Goal: Information Seeking & Learning: Learn about a topic

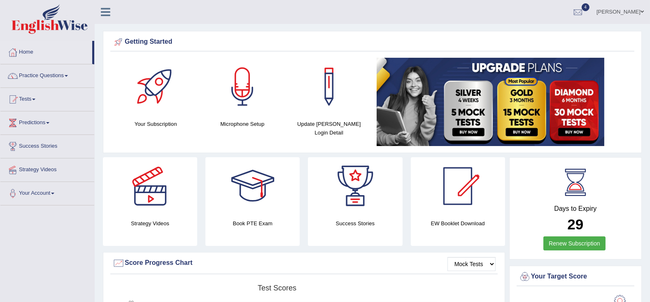
click at [44, 77] on link "Practice Questions" at bounding box center [47, 74] width 94 height 21
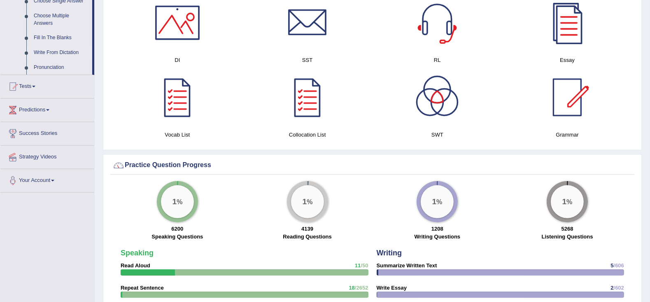
scroll to position [453, 0]
click at [54, 70] on link "Pronunciation" at bounding box center [61, 67] width 62 height 15
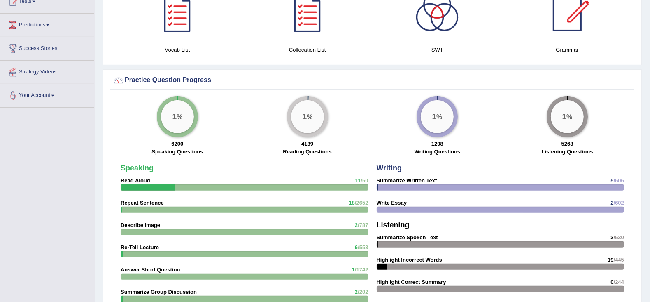
scroll to position [538, 0]
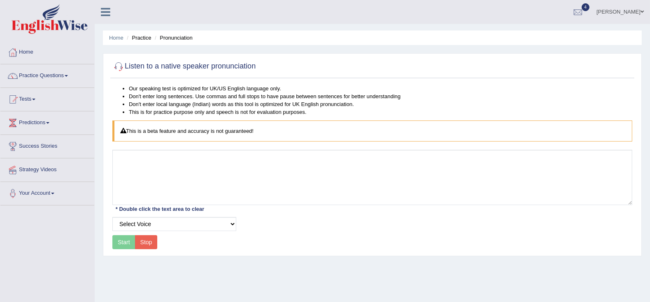
click at [143, 138] on div "This is a beta feature and accuracy is not guaranteed!" at bounding box center [372, 130] width 520 height 21
click at [54, 77] on link "Practice Questions" at bounding box center [47, 74] width 94 height 21
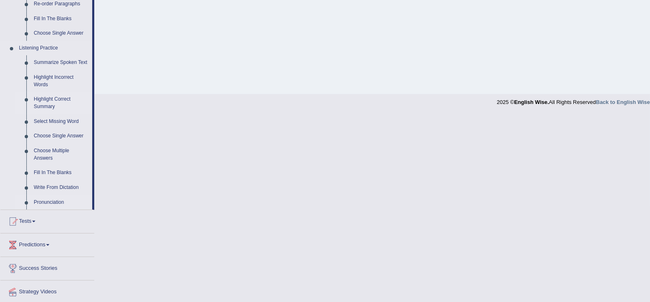
scroll to position [321, 0]
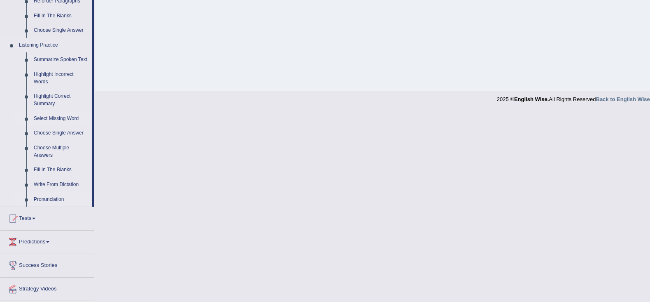
click at [57, 118] on link "Select Missing Word" at bounding box center [61, 118] width 62 height 15
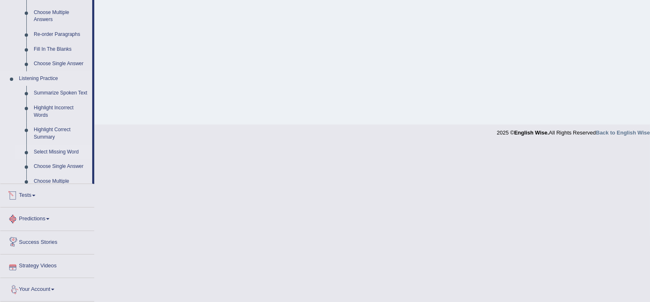
scroll to position [341, 0]
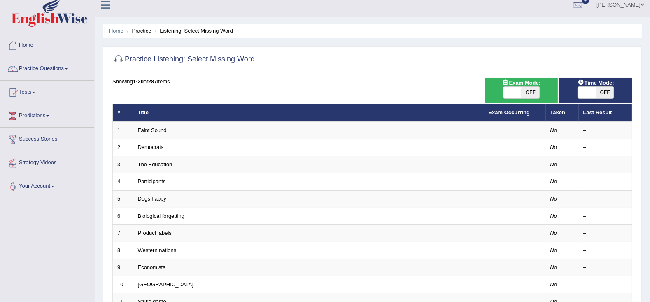
click at [154, 131] on link "Faint Sound" at bounding box center [152, 130] width 29 height 6
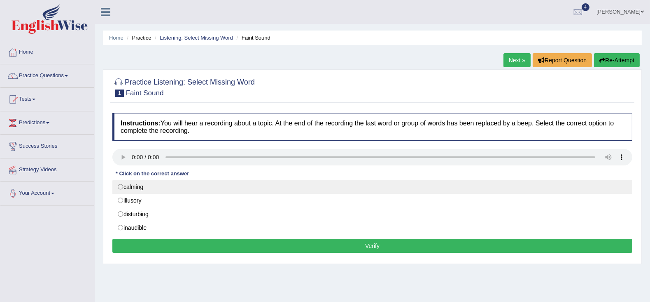
click at [120, 186] on label "calming" at bounding box center [372, 187] width 520 height 14
radio input "true"
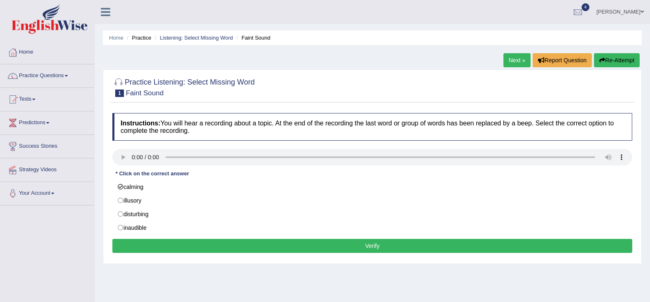
click at [286, 242] on button "Verify" at bounding box center [372, 246] width 520 height 14
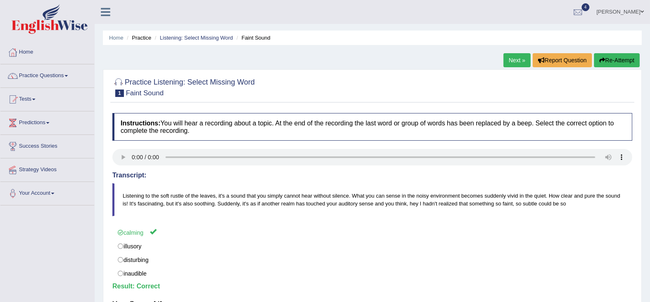
click at [513, 60] on link "Next »" at bounding box center [517, 60] width 27 height 14
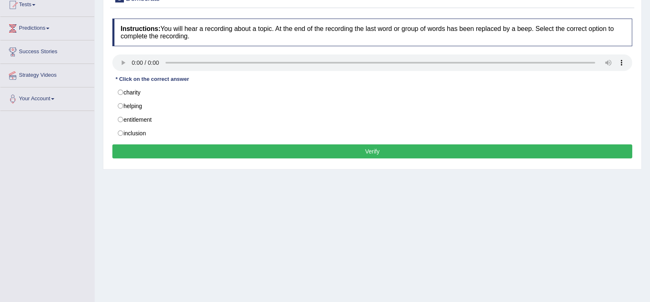
scroll to position [98, 0]
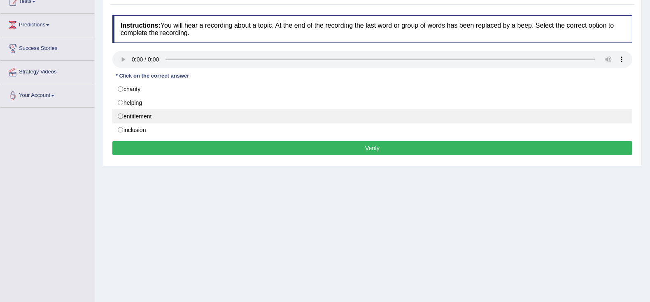
click at [119, 115] on label "entitlement" at bounding box center [372, 116] width 520 height 14
radio input "true"
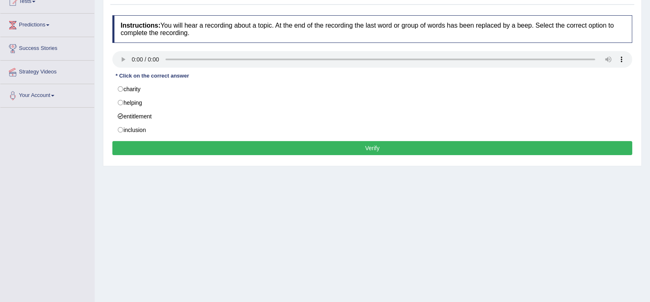
click at [246, 143] on button "Verify" at bounding box center [372, 148] width 520 height 14
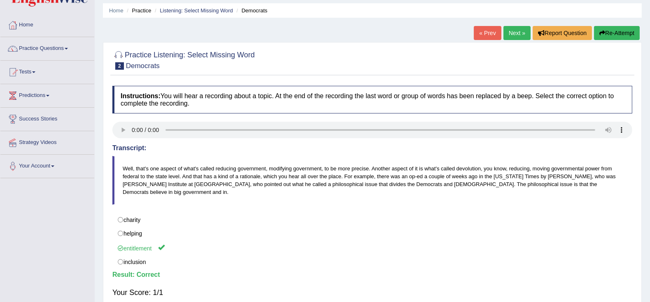
scroll to position [26, 0]
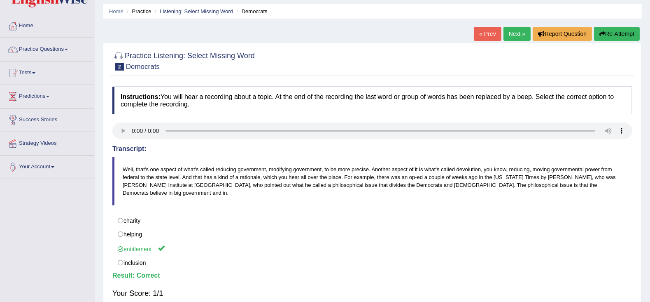
click at [508, 37] on link "Next »" at bounding box center [517, 34] width 27 height 14
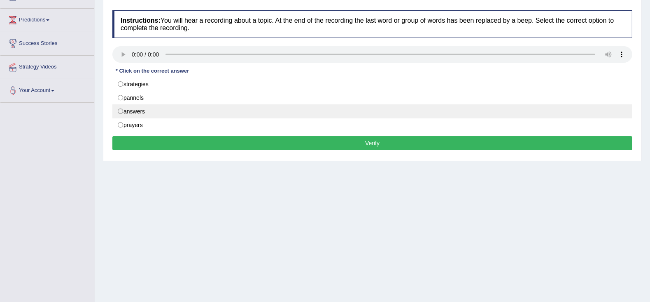
scroll to position [103, 0]
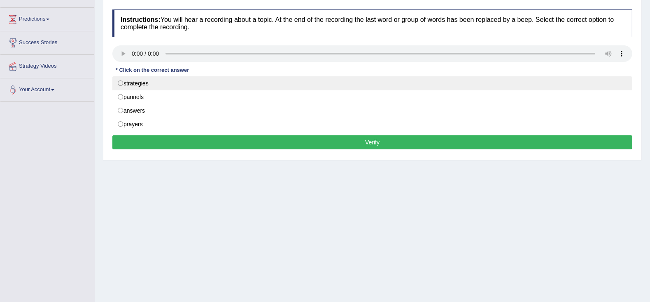
click at [121, 83] on label "strategies" at bounding box center [372, 83] width 520 height 14
radio input "true"
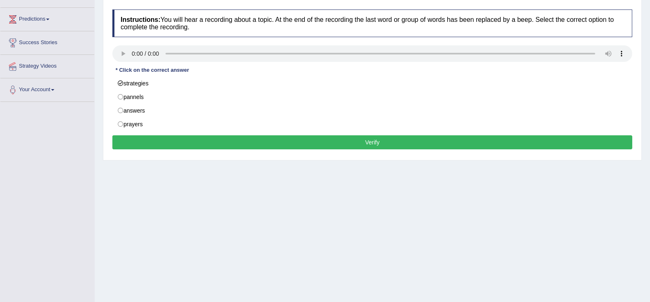
click at [261, 140] on button "Verify" at bounding box center [372, 142] width 520 height 14
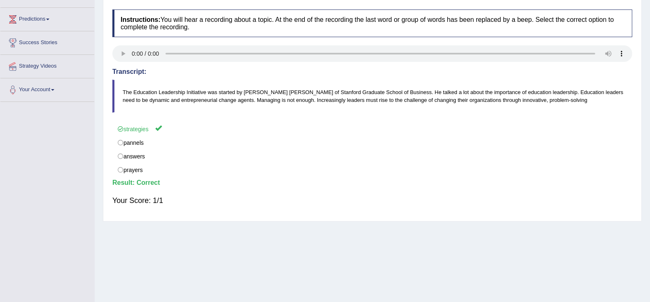
scroll to position [0, 0]
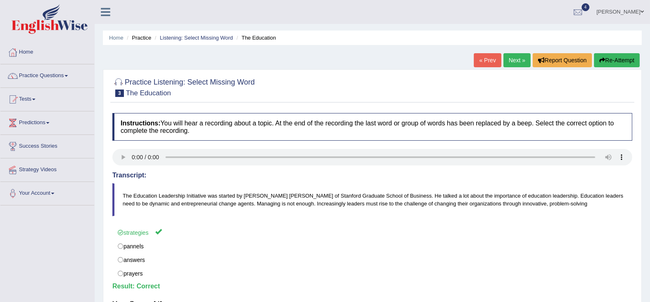
click at [510, 60] on link "Next »" at bounding box center [517, 60] width 27 height 14
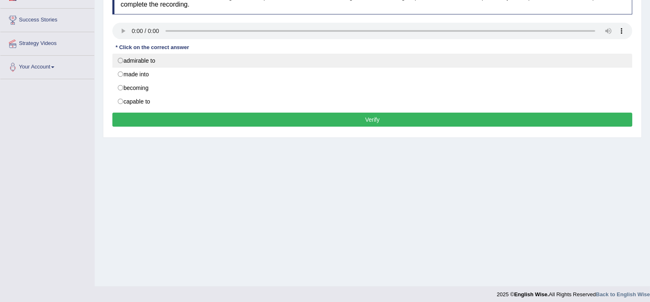
scroll to position [131, 0]
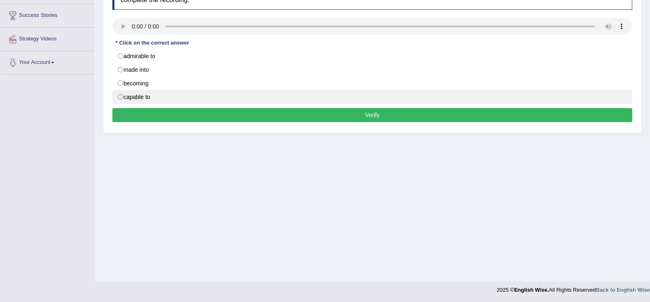
click at [119, 97] on label "capable to" at bounding box center [372, 97] width 520 height 14
radio input "true"
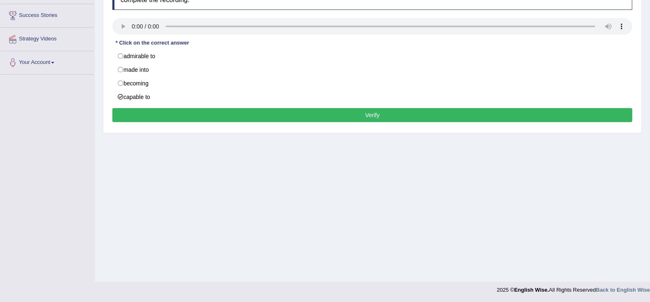
click at [274, 116] on button "Verify" at bounding box center [372, 115] width 520 height 14
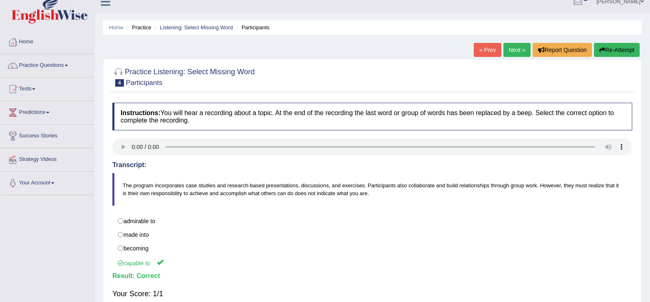
scroll to position [9, 0]
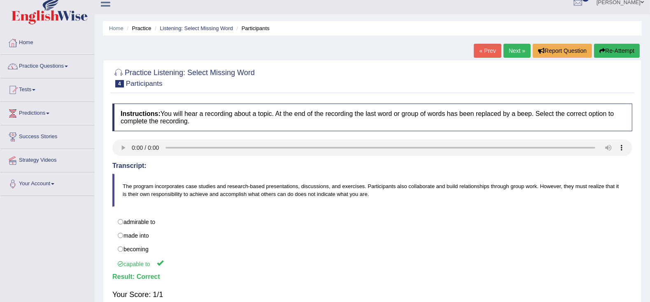
click at [510, 51] on link "Next »" at bounding box center [517, 51] width 27 height 14
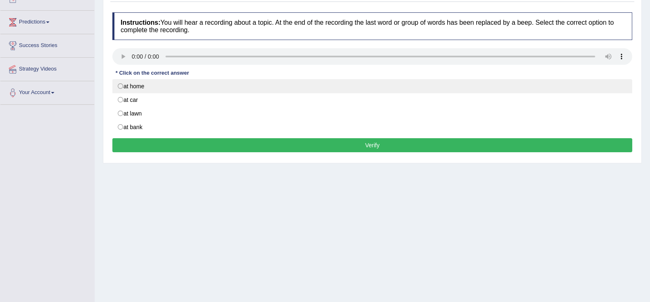
scroll to position [131, 0]
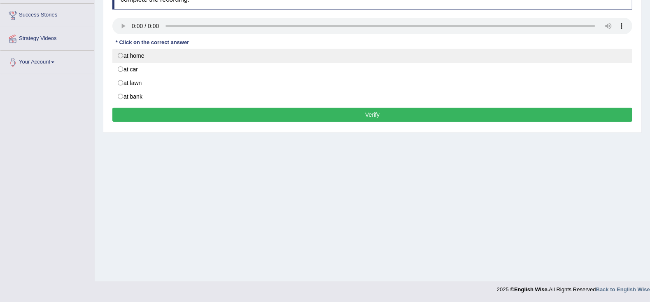
click at [119, 56] on label "at home" at bounding box center [372, 56] width 520 height 14
radio input "true"
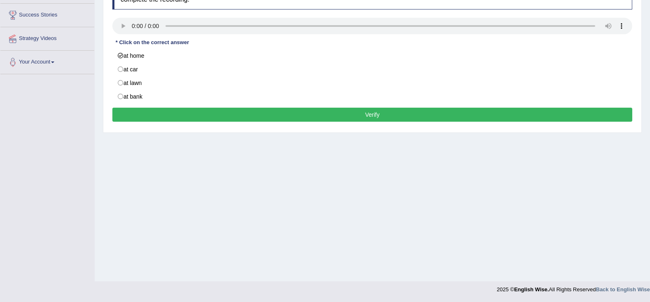
click at [210, 112] on button "Verify" at bounding box center [372, 115] width 520 height 14
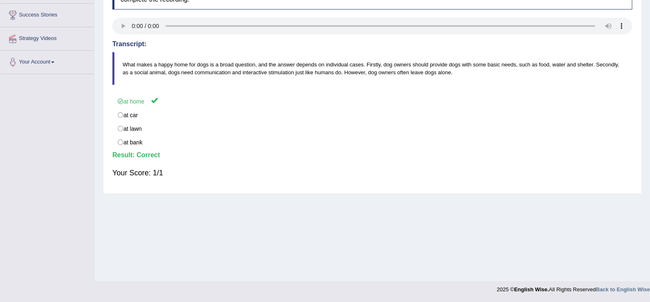
scroll to position [0, 0]
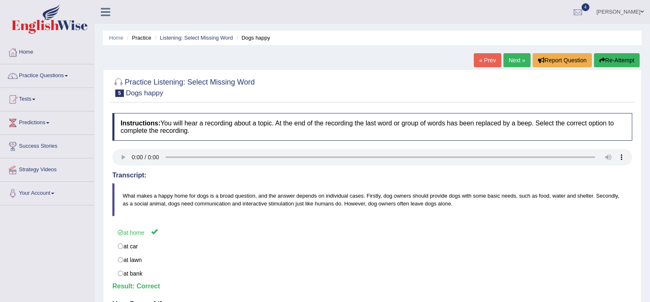
click at [515, 61] on link "Next »" at bounding box center [517, 60] width 27 height 14
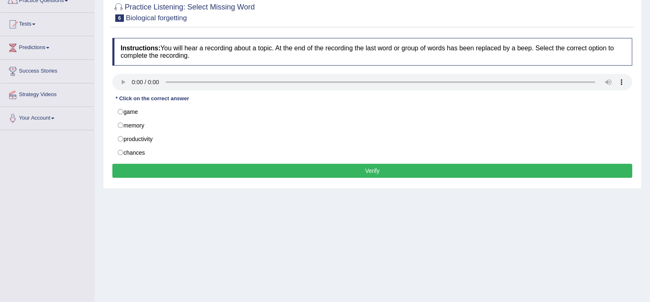
scroll to position [131, 0]
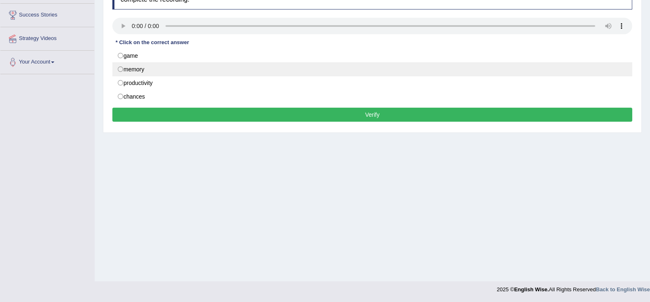
click at [119, 69] on label "memory" at bounding box center [372, 69] width 520 height 14
radio input "true"
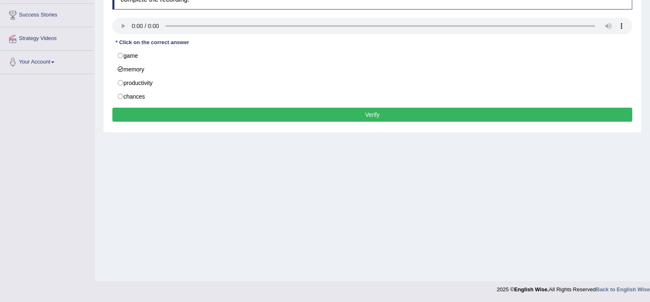
click at [178, 114] on button "Verify" at bounding box center [372, 115] width 520 height 14
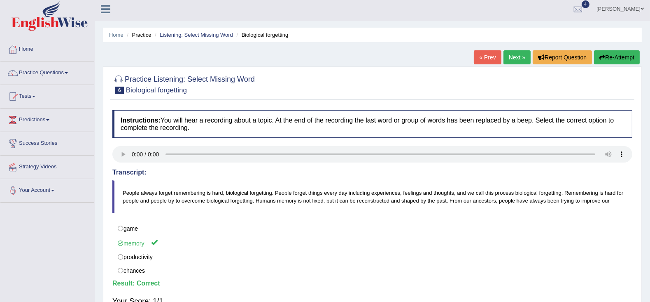
scroll to position [0, 0]
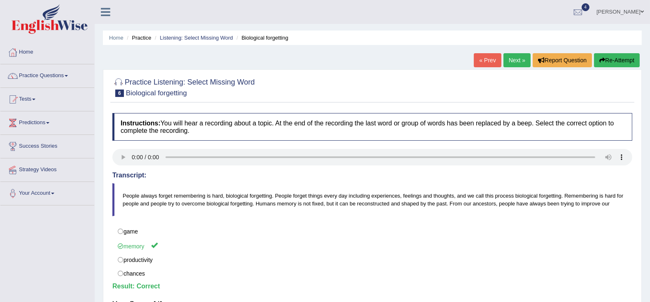
click at [515, 61] on link "Next »" at bounding box center [517, 60] width 27 height 14
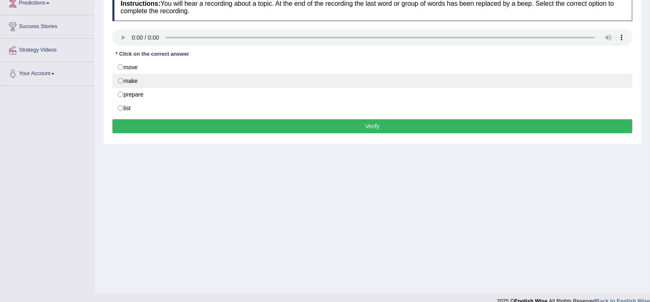
scroll to position [120, 0]
click at [119, 81] on label "make" at bounding box center [372, 80] width 520 height 14
radio input "true"
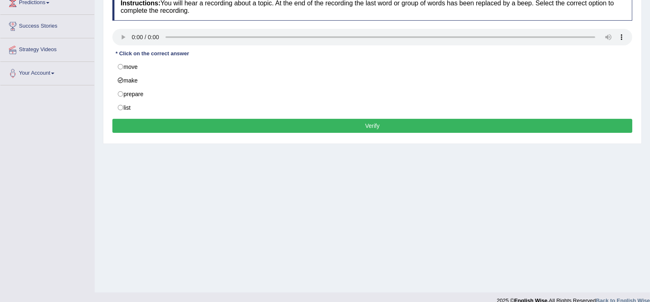
click at [162, 124] on button "Verify" at bounding box center [372, 126] width 520 height 14
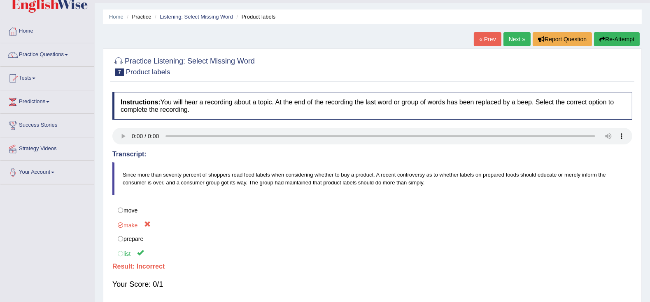
scroll to position [20, 0]
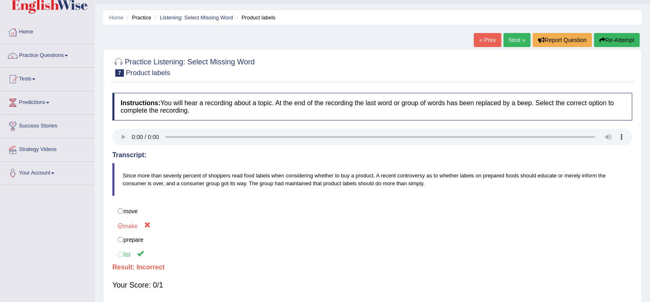
click at [599, 43] on button "Re-Attempt" at bounding box center [617, 40] width 46 height 14
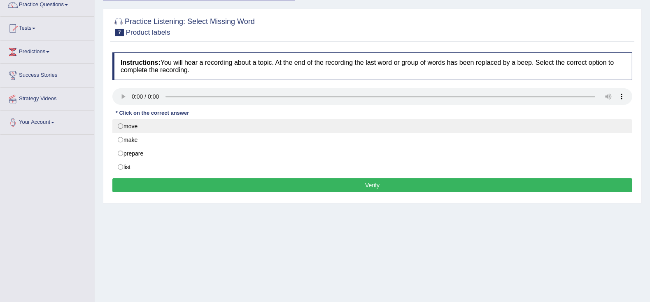
scroll to position [91, 0]
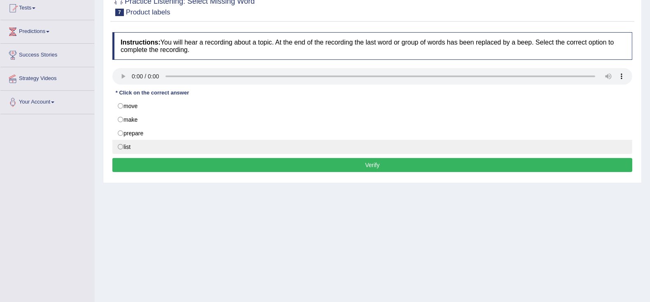
click at [119, 147] on label "list" at bounding box center [372, 147] width 520 height 14
radio input "true"
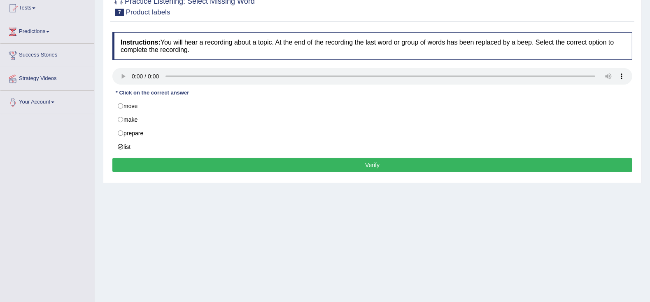
click at [306, 159] on button "Verify" at bounding box center [372, 165] width 520 height 14
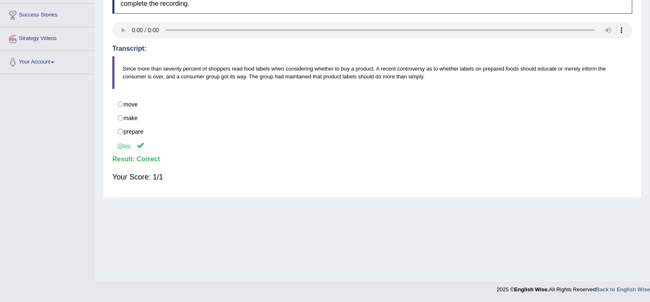
scroll to position [0, 0]
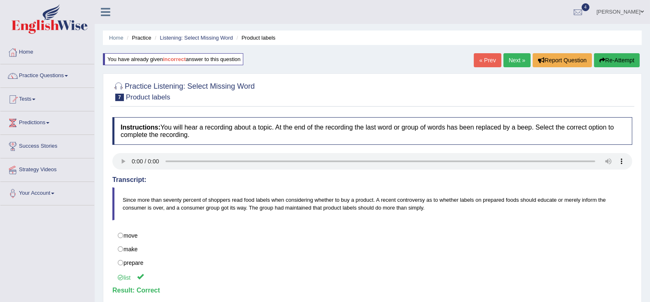
click at [517, 58] on link "Next »" at bounding box center [517, 60] width 27 height 14
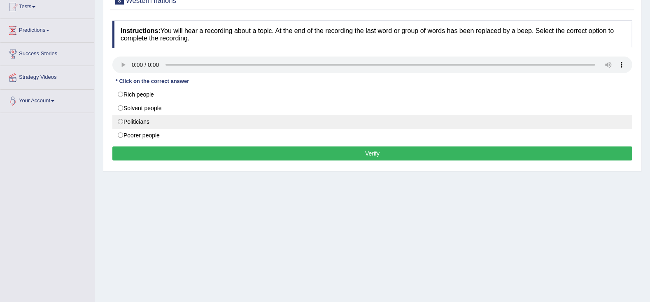
scroll to position [94, 0]
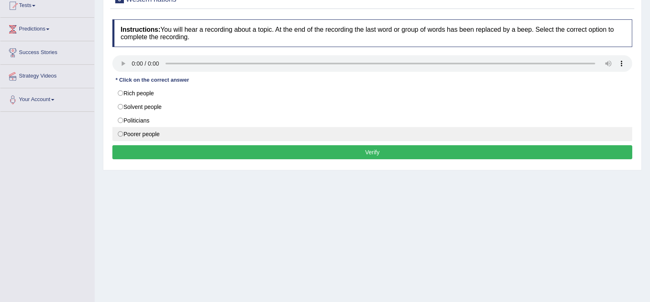
click at [120, 135] on label "Poorer people" at bounding box center [372, 134] width 520 height 14
radio input "true"
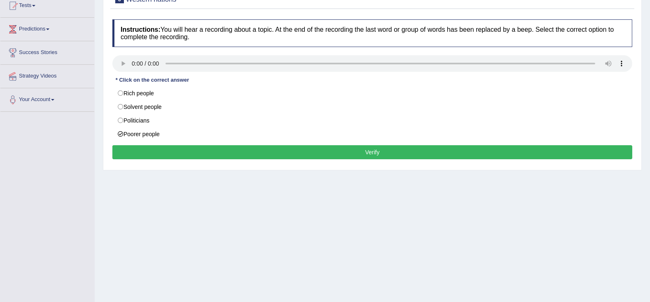
click at [136, 147] on button "Verify" at bounding box center [372, 152] width 520 height 14
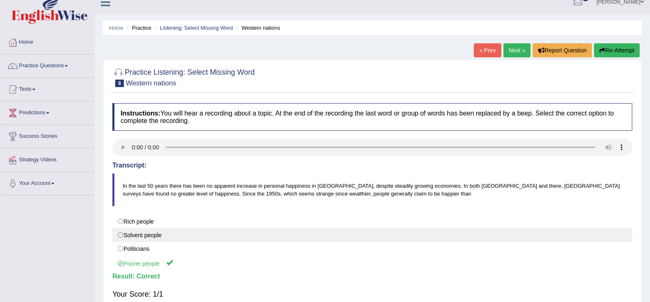
scroll to position [0, 0]
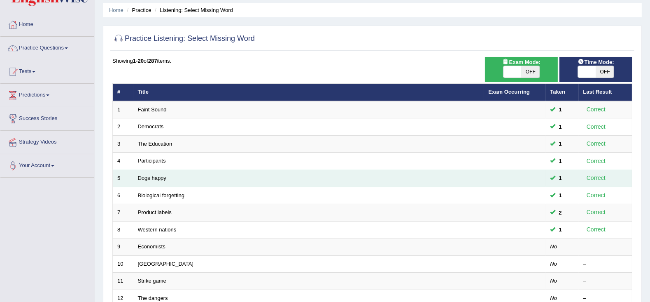
scroll to position [20, 0]
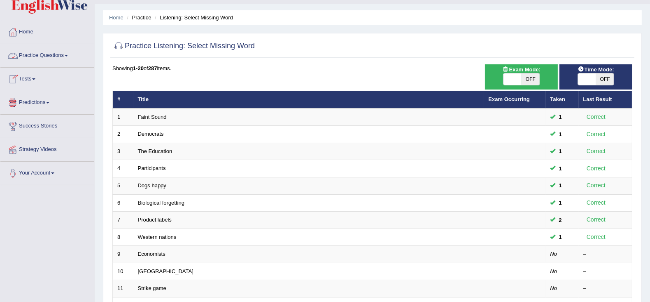
click at [39, 54] on link "Practice Questions" at bounding box center [47, 54] width 94 height 21
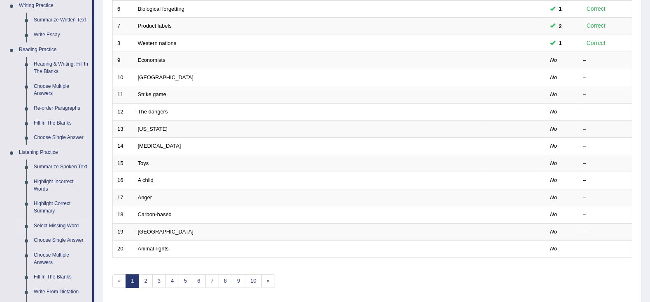
scroll to position [217, 0]
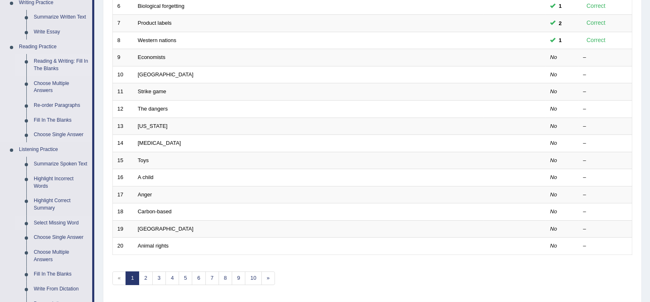
click at [61, 63] on link "Reading & Writing: Fill In The Blanks" at bounding box center [61, 65] width 62 height 22
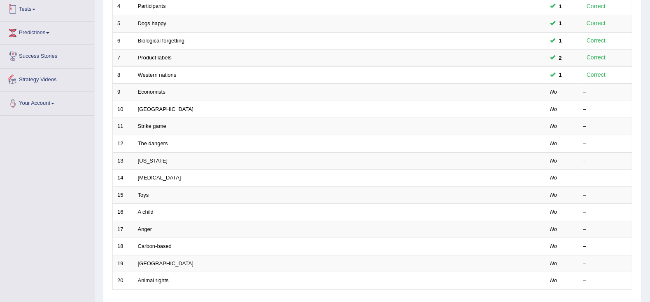
scroll to position [217, 0]
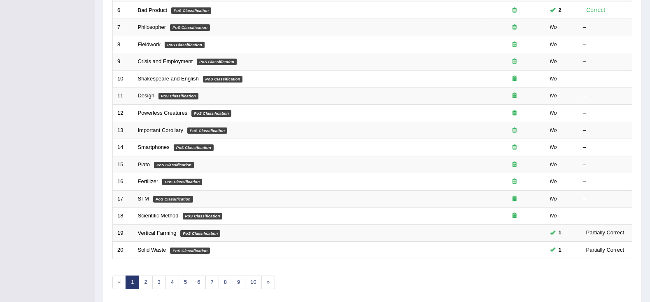
scroll to position [242, 0]
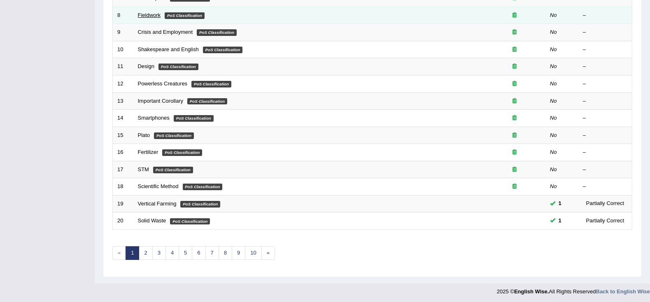
click at [146, 12] on link "Fieldwork" at bounding box center [149, 15] width 23 height 6
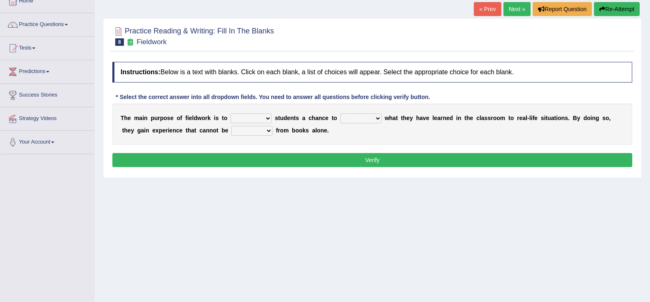
scroll to position [103, 0]
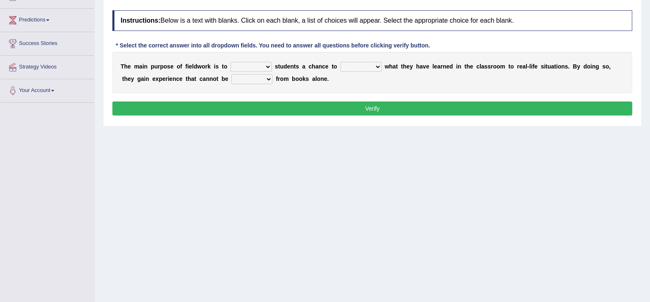
click at [264, 62] on select "resemble stow rave offer" at bounding box center [251, 67] width 41 height 10
select select "offer"
click at [231, 62] on select "resemble stow rave offer" at bounding box center [251, 67] width 41 height 10
click at [355, 62] on select "compare align apply dismount" at bounding box center [361, 67] width 41 height 10
select select "apply"
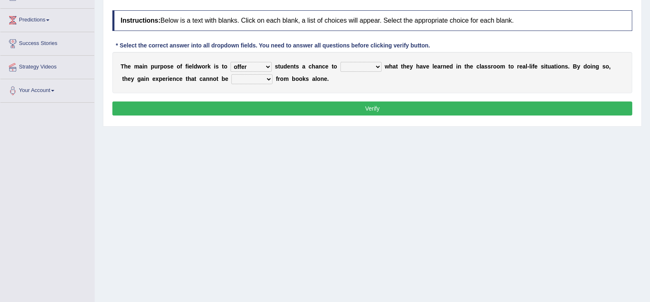
click at [341, 62] on select "compare align apply dismount" at bounding box center [361, 67] width 41 height 10
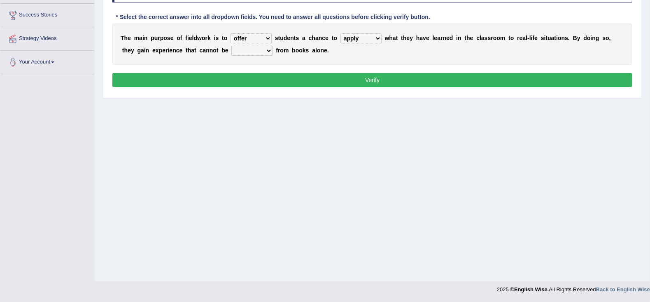
click at [267, 46] on select "originated prepared obtained touted" at bounding box center [252, 51] width 41 height 10
select select "obtained"
click at [232, 46] on select "originated prepared obtained touted" at bounding box center [252, 51] width 41 height 10
click at [357, 77] on button "Verify" at bounding box center [372, 80] width 520 height 14
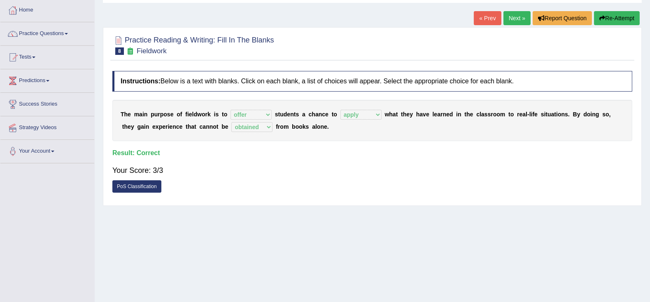
scroll to position [28, 0]
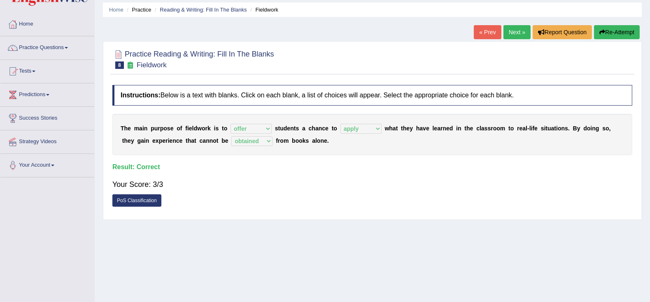
drag, startPoint x: 327, startPoint y: 118, endPoint x: 328, endPoint y: 122, distance: 4.2
click at [328, 122] on div "T h e m a i n p u r p o s e o f f i e l d w o r k i s t o resemble stow rave of…" at bounding box center [372, 134] width 520 height 41
click at [512, 35] on link "Next »" at bounding box center [517, 32] width 27 height 14
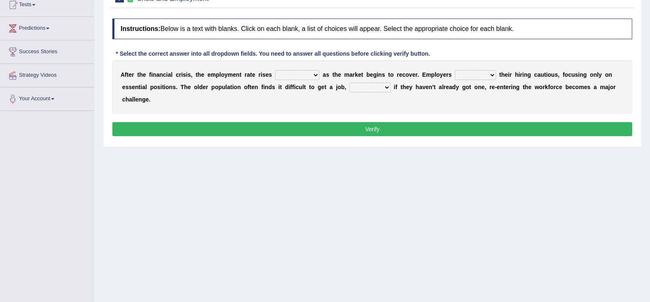
scroll to position [94, 0]
click at [292, 75] on select "normally conversely strenuously sharply" at bounding box center [297, 75] width 44 height 10
select select "normally"
click at [275, 70] on select "normally conversely strenuously sharply" at bounding box center [297, 75] width 44 height 10
click at [484, 79] on select "keeping kept keep are kept" at bounding box center [475, 75] width 41 height 10
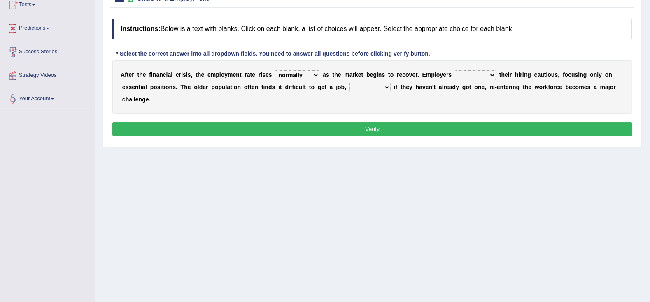
click at [457, 70] on select "keeping kept keep are kept" at bounding box center [475, 75] width 41 height 10
click at [491, 77] on select "keeping kept keep are kept" at bounding box center [475, 75] width 41 height 10
select select "keeping"
click at [457, 70] on select "keeping kept keep are kept" at bounding box center [475, 75] width 41 height 10
click at [310, 70] on select "normally conversely strenuously sharply" at bounding box center [297, 75] width 44 height 10
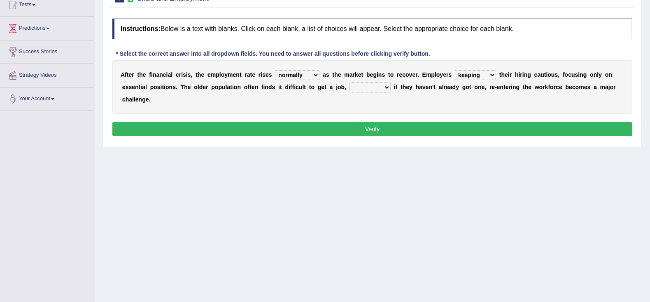
click at [310, 70] on select "normally conversely strenuously sharply" at bounding box center [297, 75] width 44 height 10
click at [365, 85] on select "although while then because" at bounding box center [370, 87] width 41 height 10
select select "because"
click at [350, 82] on select "although while then because" at bounding box center [370, 87] width 41 height 10
click at [490, 72] on select "keeping kept keep are kept" at bounding box center [475, 75] width 41 height 10
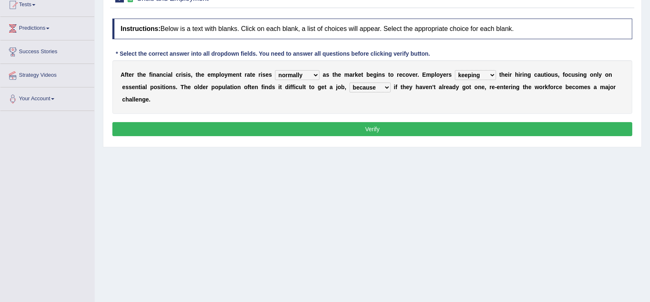
select select "kept"
click at [457, 70] on select "keeping kept keep are kept" at bounding box center [475, 75] width 41 height 10
click at [307, 77] on select "normally conversely strenuously sharply" at bounding box center [297, 75] width 44 height 10
select select "sharply"
click at [275, 70] on select "normally conversely strenuously sharply" at bounding box center [297, 75] width 44 height 10
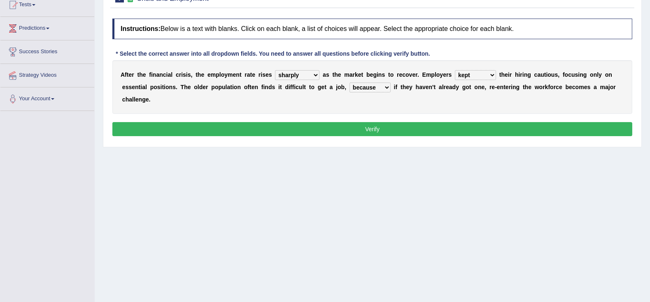
click at [343, 126] on button "Verify" at bounding box center [372, 129] width 520 height 14
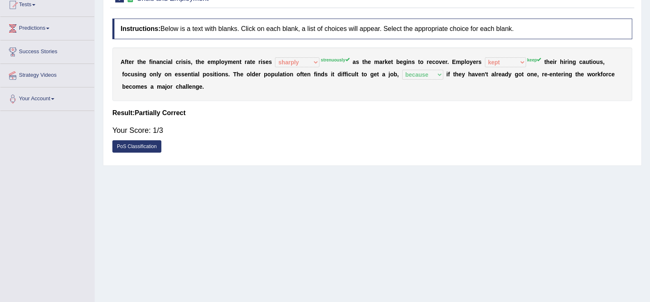
scroll to position [0, 0]
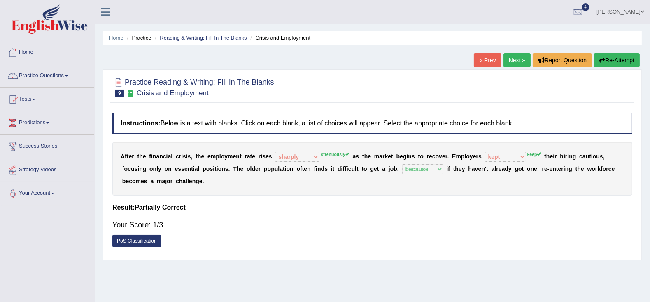
click at [511, 60] on link "Next »" at bounding box center [517, 60] width 27 height 14
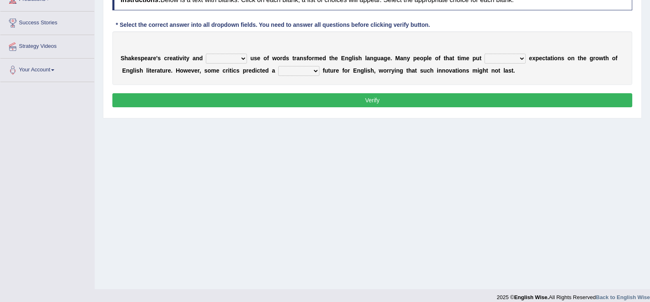
scroll to position [124, 0]
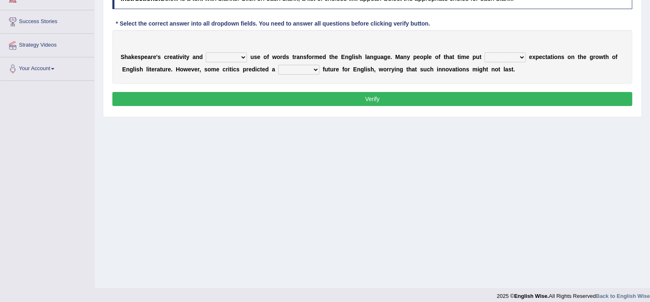
click at [240, 58] on select "idealized intensive fancied inventive" at bounding box center [226, 57] width 41 height 10
select select "intensive"
click at [206, 52] on select "idealized intensive fancied inventive" at bounding box center [226, 57] width 41 height 10
click at [497, 56] on select "wide much high more" at bounding box center [505, 57] width 41 height 10
select select "high"
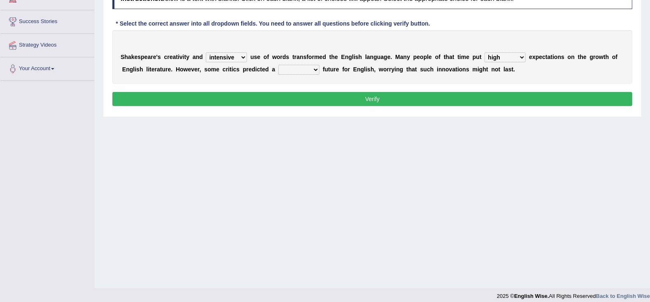
click at [485, 52] on select "wide much high more" at bounding box center [505, 57] width 41 height 10
click at [292, 69] on select "monetary promising irresistible daunting" at bounding box center [298, 70] width 41 height 10
click at [231, 56] on select "idealized intensive fancied inventive" at bounding box center [226, 57] width 41 height 10
click at [501, 50] on div "S h a k e s p e a r e ' s c r e a t i v i t y a n d idealized intensive fancied…" at bounding box center [372, 57] width 520 height 54
click at [501, 54] on select "wide much high more" at bounding box center [505, 57] width 41 height 10
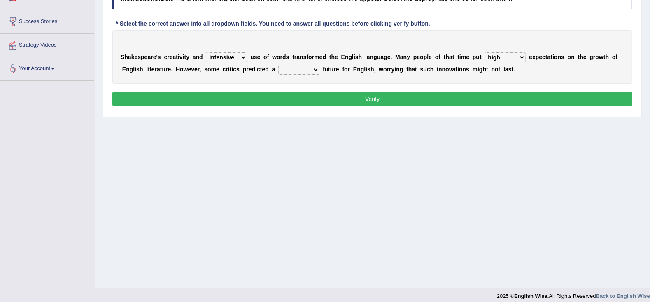
click at [295, 67] on select "monetary promising irresistible daunting" at bounding box center [298, 70] width 41 height 10
click at [278, 65] on select "monetary promising irresistible daunting" at bounding box center [298, 70] width 41 height 10
click at [314, 68] on select "monetary promising irresistible daunting" at bounding box center [298, 70] width 41 height 10
click at [278, 65] on select "monetary promising irresistible daunting" at bounding box center [298, 70] width 41 height 10
click at [316, 70] on select "monetary promising irresistible daunting" at bounding box center [298, 70] width 41 height 10
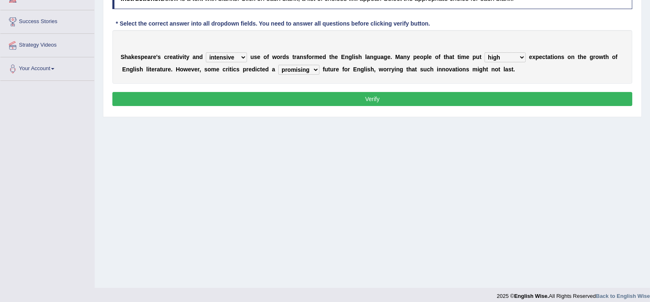
click at [278, 65] on select "monetary promising irresistible daunting" at bounding box center [298, 70] width 41 height 10
click at [294, 70] on select "monetary promising irresistible daunting" at bounding box center [298, 70] width 41 height 10
select select "promising"
click at [278, 65] on select "monetary promising irresistible daunting" at bounding box center [298, 70] width 41 height 10
click at [381, 97] on button "Verify" at bounding box center [372, 99] width 520 height 14
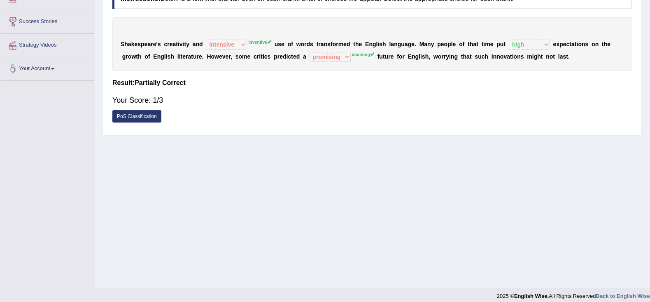
scroll to position [0, 0]
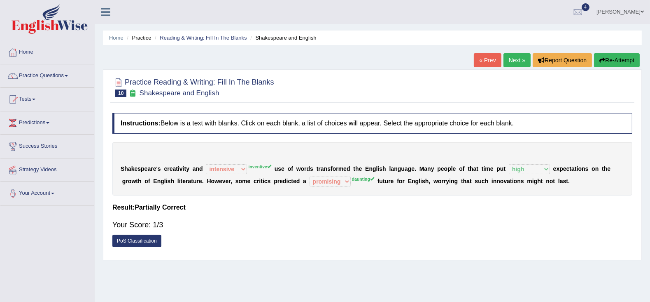
click at [60, 76] on link "Practice Questions" at bounding box center [47, 74] width 94 height 21
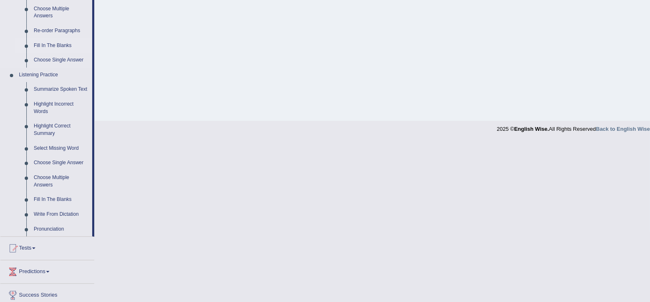
scroll to position [292, 0]
click at [56, 47] on link "Fill In The Blanks" at bounding box center [61, 44] width 62 height 15
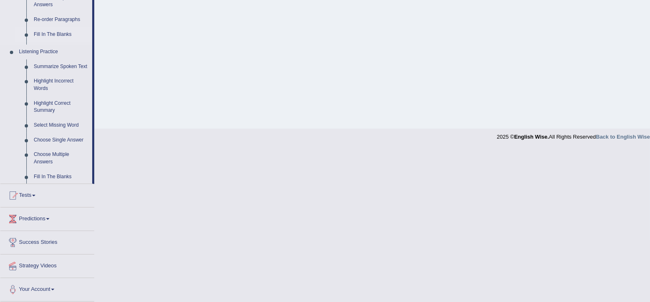
scroll to position [131, 0]
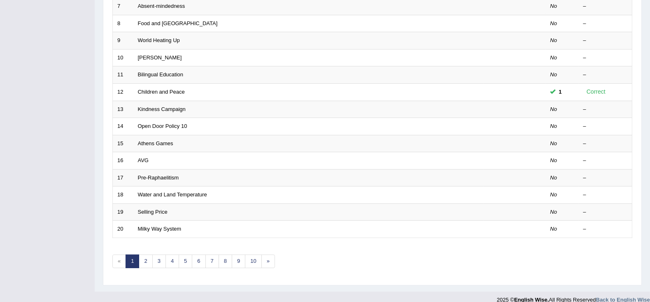
scroll to position [242, 0]
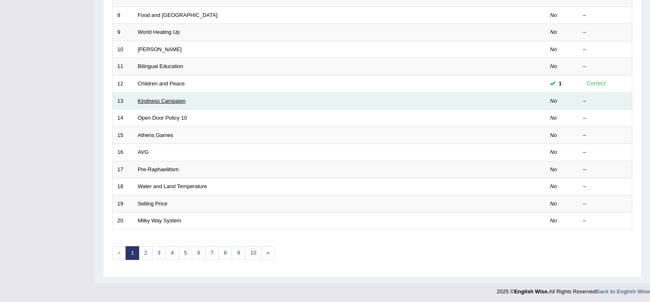
click at [168, 98] on link "Kindness Campaign" at bounding box center [162, 101] width 48 height 6
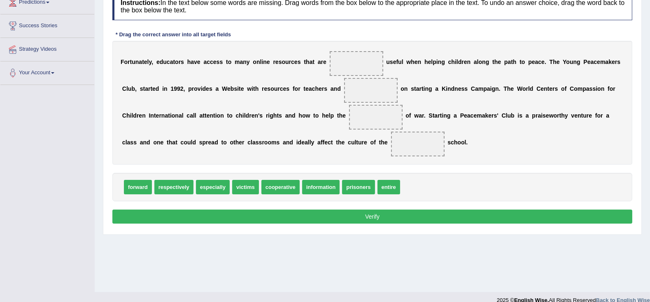
scroll to position [131, 0]
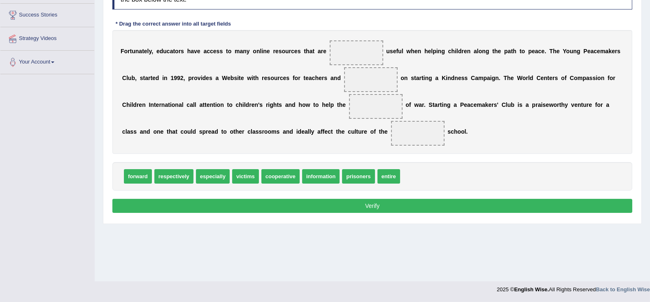
click at [233, 92] on div "F o r t u n a t e l y , e d u c a t o r s h a v e a c c e s s t o m a n y o n l…" at bounding box center [372, 92] width 520 height 124
drag, startPoint x: 213, startPoint y: 174, endPoint x: 363, endPoint y: 51, distance: 193.5
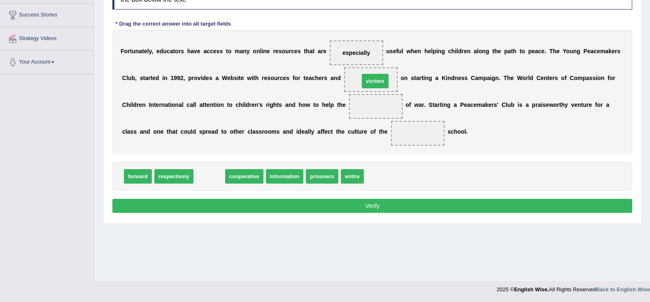
drag, startPoint x: 210, startPoint y: 178, endPoint x: 376, endPoint y: 82, distance: 191.4
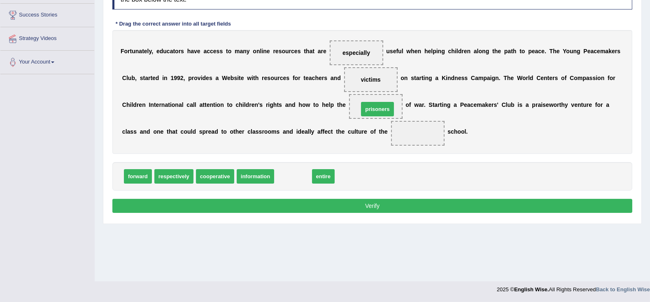
drag, startPoint x: 291, startPoint y: 171, endPoint x: 375, endPoint y: 103, distance: 107.9
drag, startPoint x: 290, startPoint y: 175, endPoint x: 431, endPoint y: 136, distance: 146.3
click at [374, 199] on button "Verify" at bounding box center [372, 206] width 520 height 14
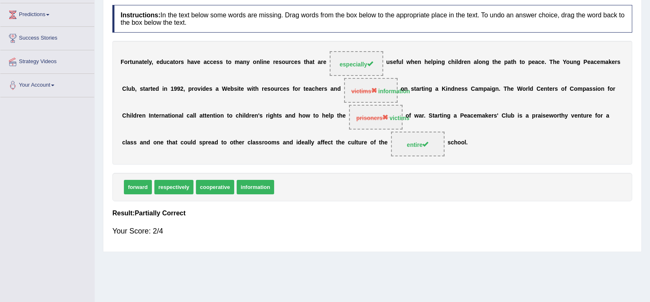
scroll to position [0, 0]
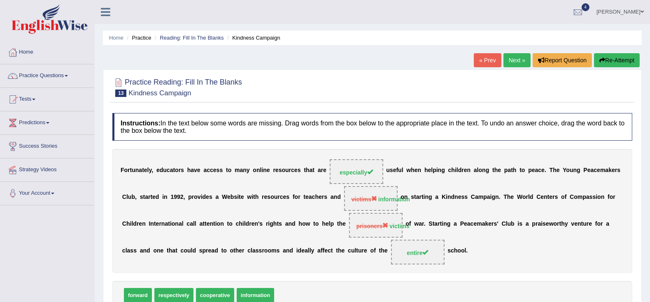
click at [513, 57] on link "Next »" at bounding box center [517, 60] width 27 height 14
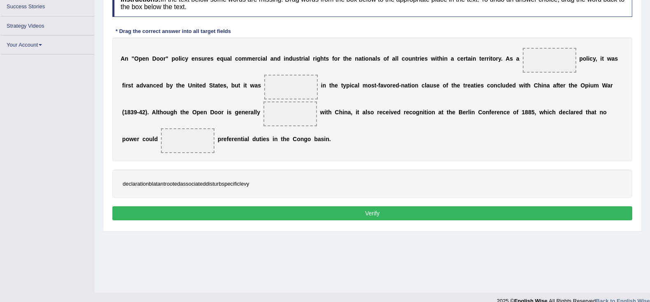
scroll to position [131, 0]
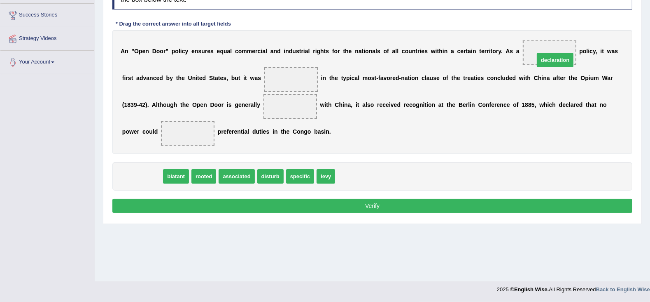
drag, startPoint x: 136, startPoint y: 172, endPoint x: 550, endPoint y: 56, distance: 429.1
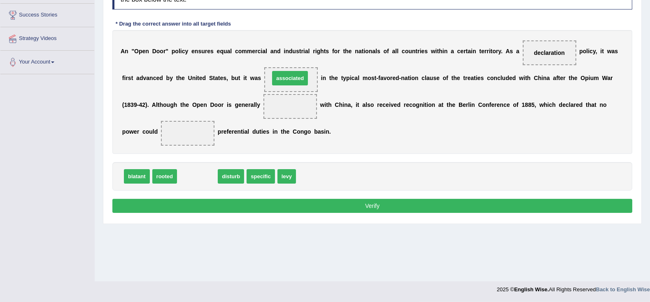
drag, startPoint x: 198, startPoint y: 175, endPoint x: 290, endPoint y: 77, distance: 134.9
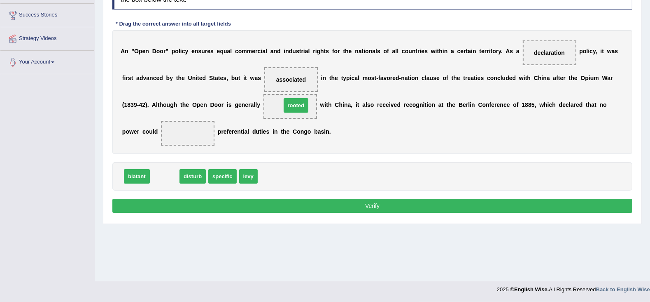
drag, startPoint x: 155, startPoint y: 173, endPoint x: 287, endPoint y: 102, distance: 149.5
click at [130, 172] on span "blatant" at bounding box center [137, 176] width 26 height 14
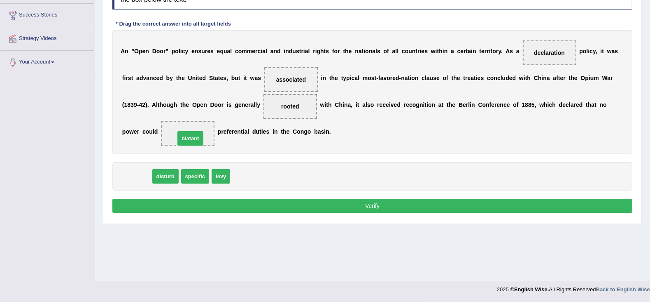
drag, startPoint x: 132, startPoint y: 174, endPoint x: 185, endPoint y: 137, distance: 65.4
click at [314, 203] on button "Verify" at bounding box center [372, 206] width 520 height 14
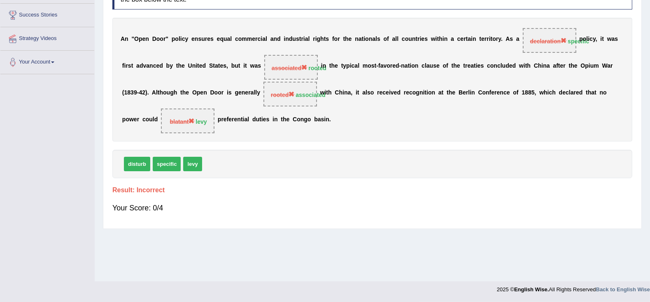
scroll to position [0, 0]
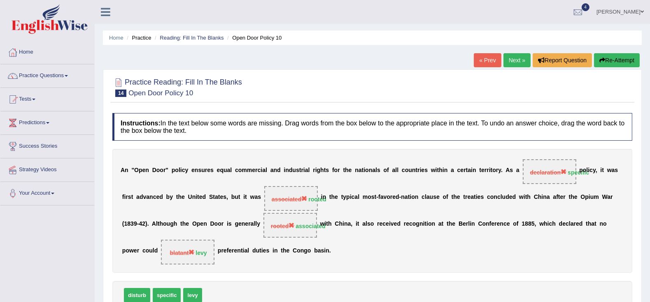
click at [510, 58] on link "Next »" at bounding box center [517, 60] width 27 height 14
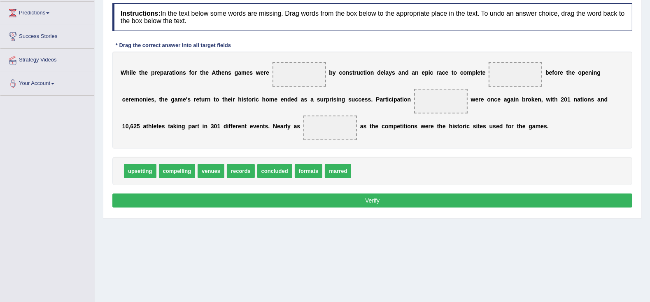
scroll to position [112, 0]
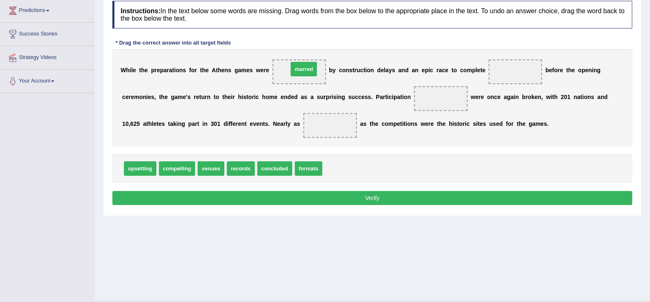
drag, startPoint x: 336, startPoint y: 166, endPoint x: 301, endPoint y: 67, distance: 105.3
drag, startPoint x: 212, startPoint y: 168, endPoint x: 510, endPoint y: 77, distance: 312.0
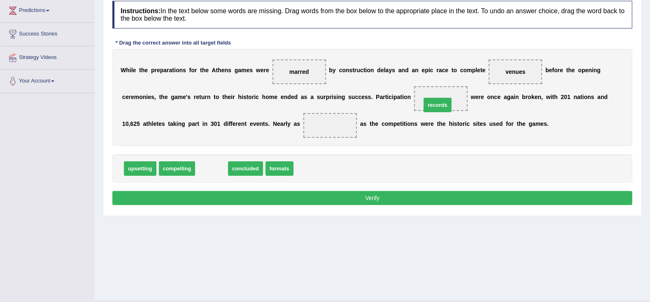
drag, startPoint x: 213, startPoint y: 167, endPoint x: 439, endPoint y: 104, distance: 234.5
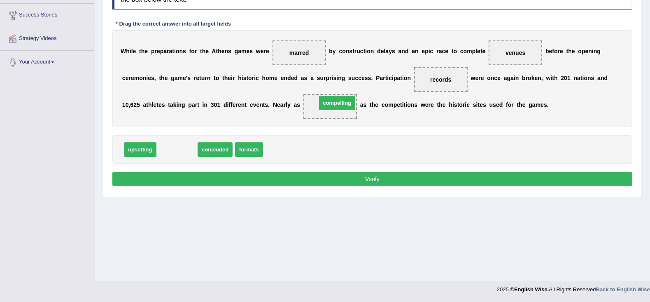
drag, startPoint x: 179, startPoint y: 147, endPoint x: 339, endPoint y: 100, distance: 167.0
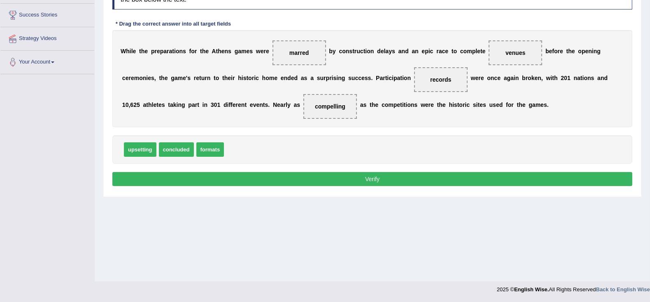
drag, startPoint x: 336, startPoint y: 98, endPoint x: 324, endPoint y: 106, distance: 14.5
click at [324, 106] on span "compelling" at bounding box center [331, 106] width 54 height 25
drag, startPoint x: 324, startPoint y: 106, endPoint x: 245, endPoint y: 153, distance: 92.0
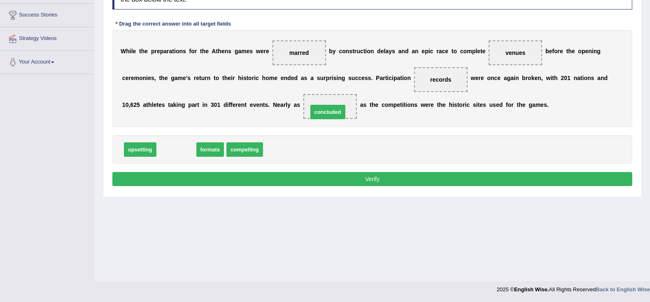
drag, startPoint x: 177, startPoint y: 150, endPoint x: 330, endPoint y: 113, distance: 157.8
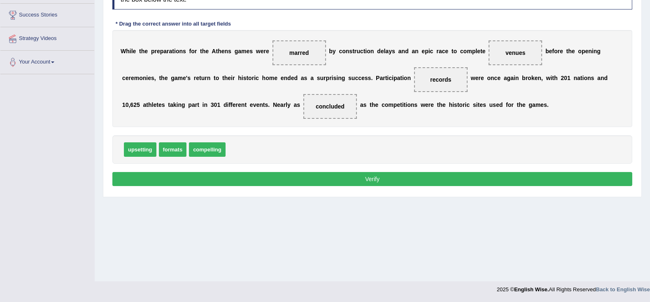
click at [295, 55] on span "marred" at bounding box center [299, 52] width 19 height 7
drag, startPoint x: 295, startPoint y: 55, endPoint x: 255, endPoint y: 144, distance: 97.4
drag, startPoint x: 325, startPoint y: 109, endPoint x: 324, endPoint y: 101, distance: 8.7
click at [324, 101] on span "concluded" at bounding box center [331, 106] width 54 height 25
drag, startPoint x: 324, startPoint y: 101, endPoint x: 319, endPoint y: 140, distance: 40.3
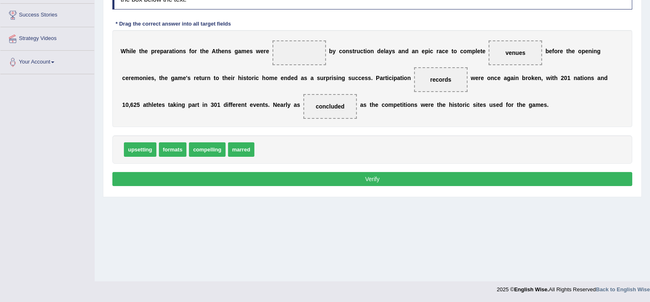
click at [319, 140] on div "Instructions: In the text below some words are missing. Drag words from the box…" at bounding box center [372, 85] width 524 height 215
drag, startPoint x: 332, startPoint y: 105, endPoint x: 300, endPoint y: 54, distance: 59.9
click at [306, 61] on span "concluded" at bounding box center [300, 52] width 54 height 25
drag, startPoint x: 514, startPoint y: 52, endPoint x: 285, endPoint y: 158, distance: 251.4
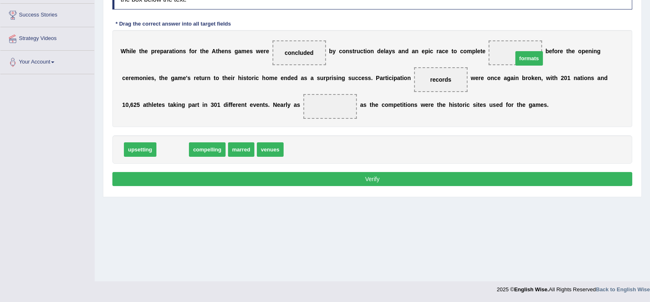
drag, startPoint x: 175, startPoint y: 150, endPoint x: 552, endPoint y: 58, distance: 387.9
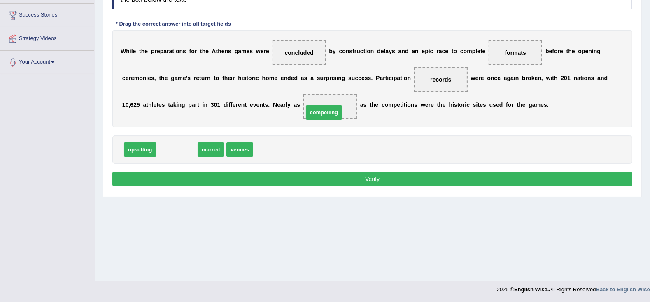
drag, startPoint x: 173, startPoint y: 147, endPoint x: 320, endPoint y: 111, distance: 151.6
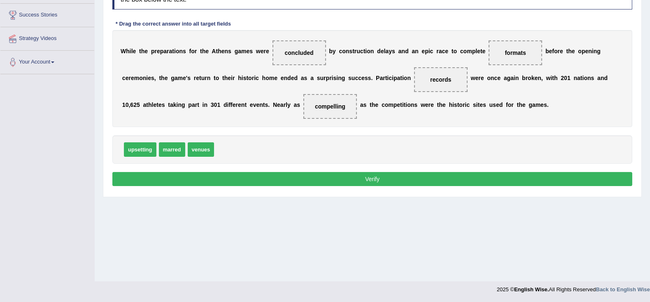
click at [366, 178] on button "Verify" at bounding box center [372, 179] width 520 height 14
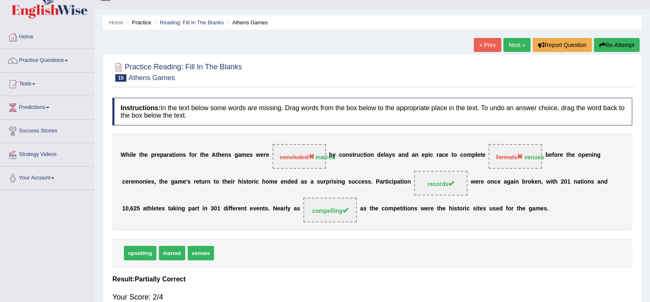
scroll to position [13, 0]
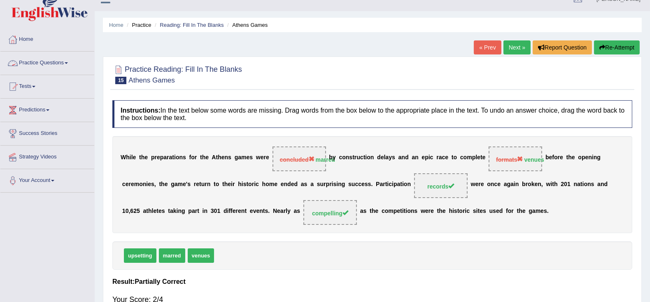
click at [58, 65] on link "Practice Questions" at bounding box center [47, 61] width 94 height 21
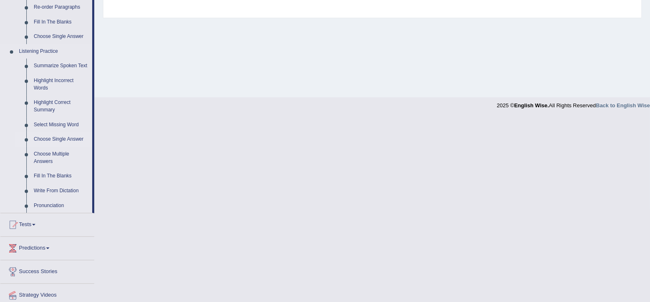
scroll to position [315, 0]
click at [49, 189] on link "Write From Dictation" at bounding box center [61, 190] width 62 height 15
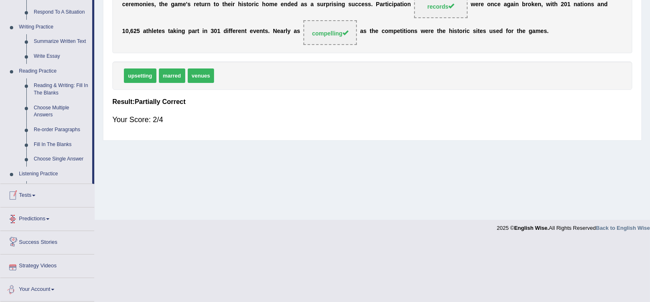
scroll to position [255, 0]
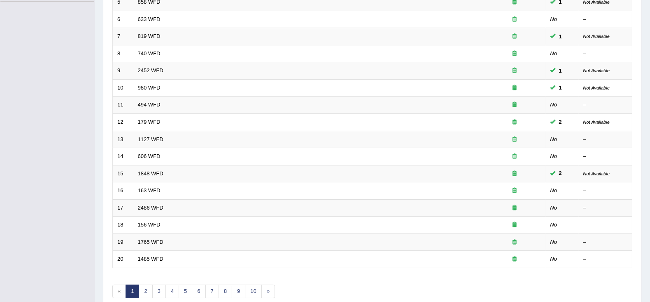
scroll to position [242, 0]
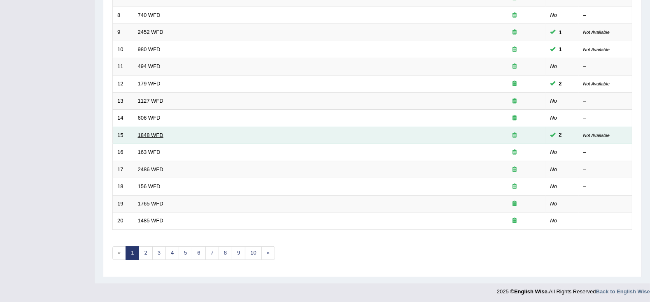
click at [151, 132] on link "1848 WFD" at bounding box center [151, 135] width 26 height 6
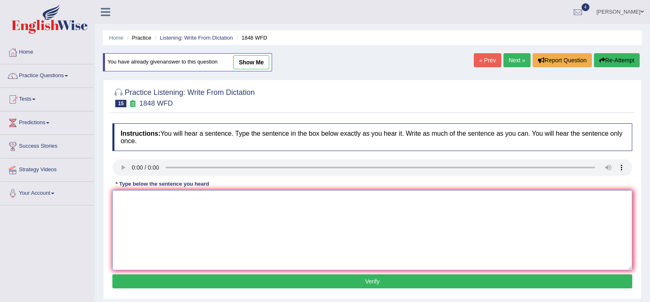
click at [117, 198] on textarea at bounding box center [372, 230] width 520 height 80
click at [175, 200] on textarea "Students must prepare validity to enrolled in this course." at bounding box center [372, 230] width 520 height 80
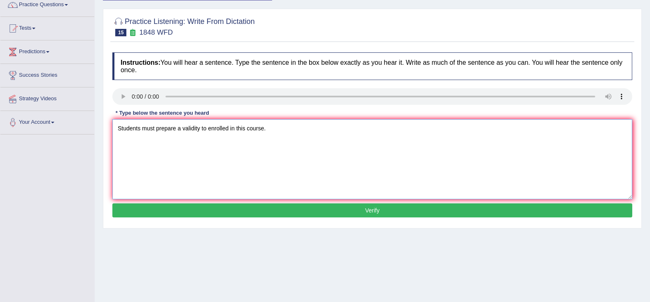
scroll to position [72, 0]
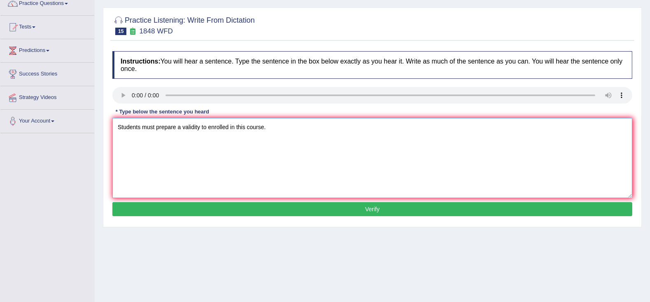
click at [272, 129] on textarea "Students must prepare a validity to enrolled in this course." at bounding box center [372, 158] width 520 height 80
type textarea "Students must prepare a validity to enrolled in this course."
click at [291, 211] on button "Verify" at bounding box center [372, 209] width 520 height 14
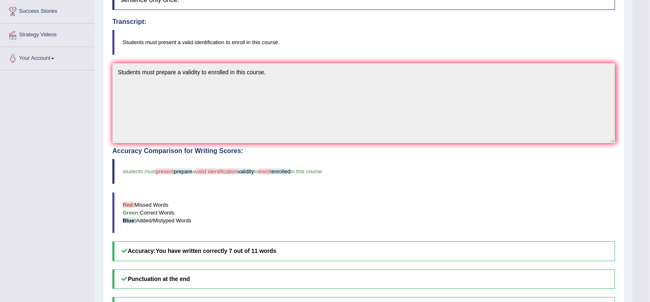
scroll to position [136, 0]
click at [348, 195] on blockquote "Red: Missed Words Green: Correct Words Blue: Added/Mistyped Words" at bounding box center [363, 211] width 503 height 41
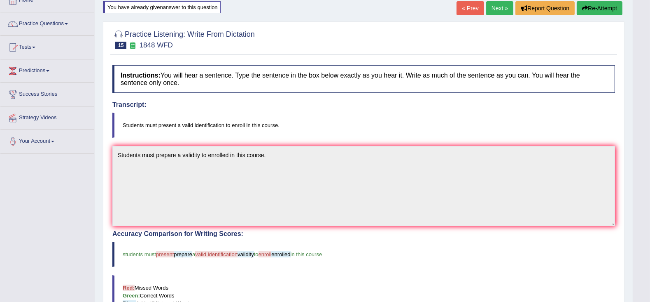
scroll to position [0, 0]
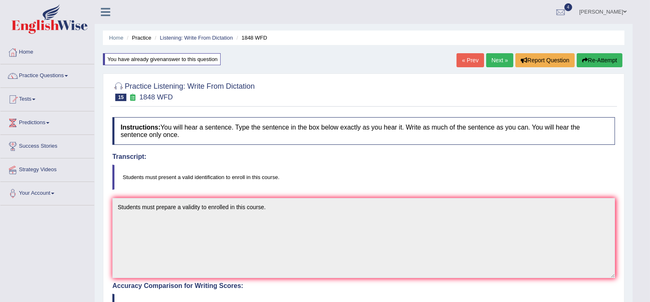
click at [610, 61] on button "Re-Attempt" at bounding box center [600, 60] width 46 height 14
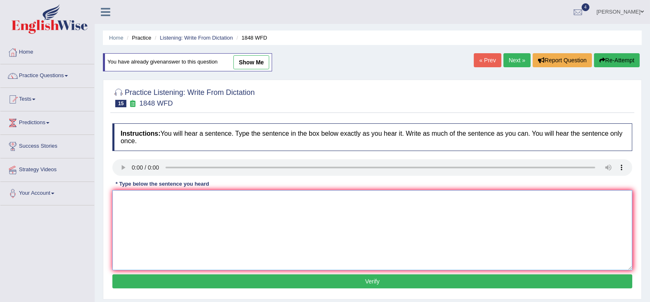
click at [126, 203] on textarea at bounding box center [372, 230] width 520 height 80
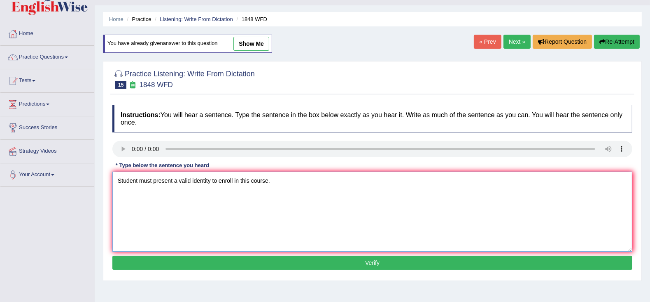
scroll to position [37, 0]
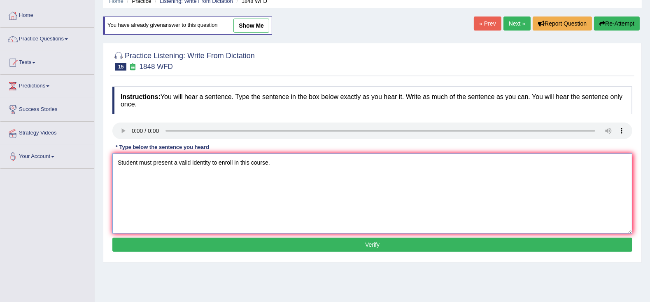
type textarea "Student must present a valid identity to enroll in this course."
click at [361, 246] on button "Verify" at bounding box center [372, 244] width 520 height 14
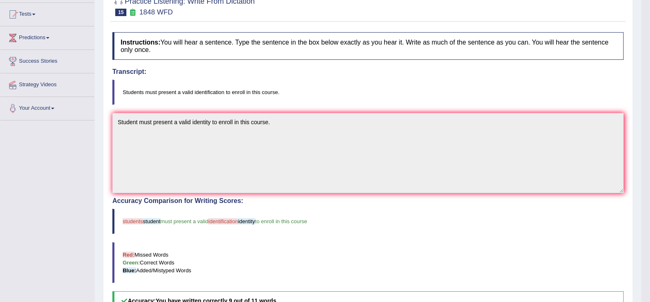
scroll to position [0, 0]
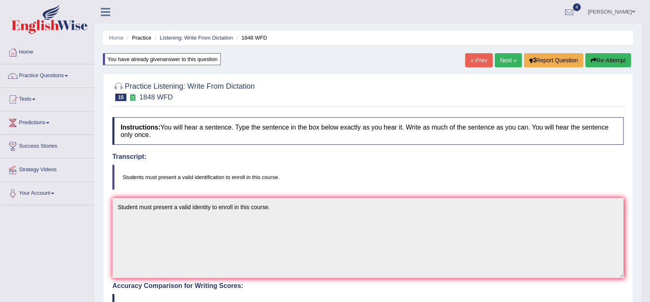
click at [505, 63] on link "Next »" at bounding box center [508, 60] width 27 height 14
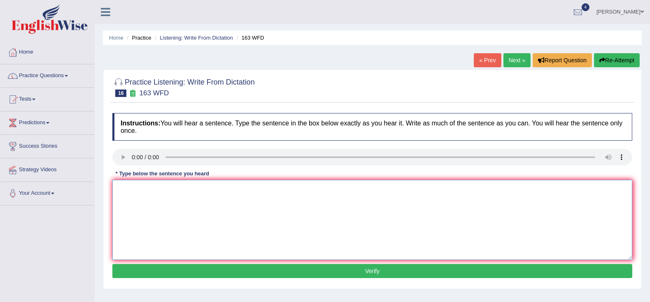
click at [117, 189] on textarea at bounding box center [372, 220] width 520 height 80
type textarea "A numbers of assignment will be summited to the conference."
click at [311, 269] on button "Verify" at bounding box center [372, 271] width 520 height 14
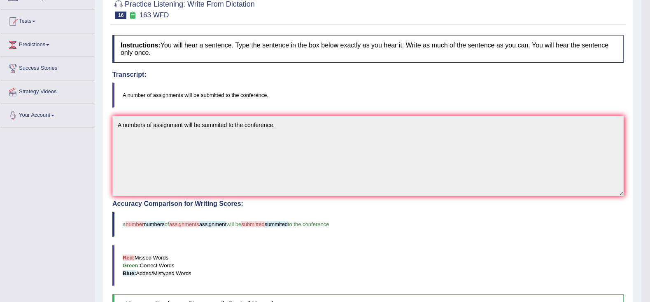
scroll to position [78, 0]
